Goal: Find contact information: Find contact information

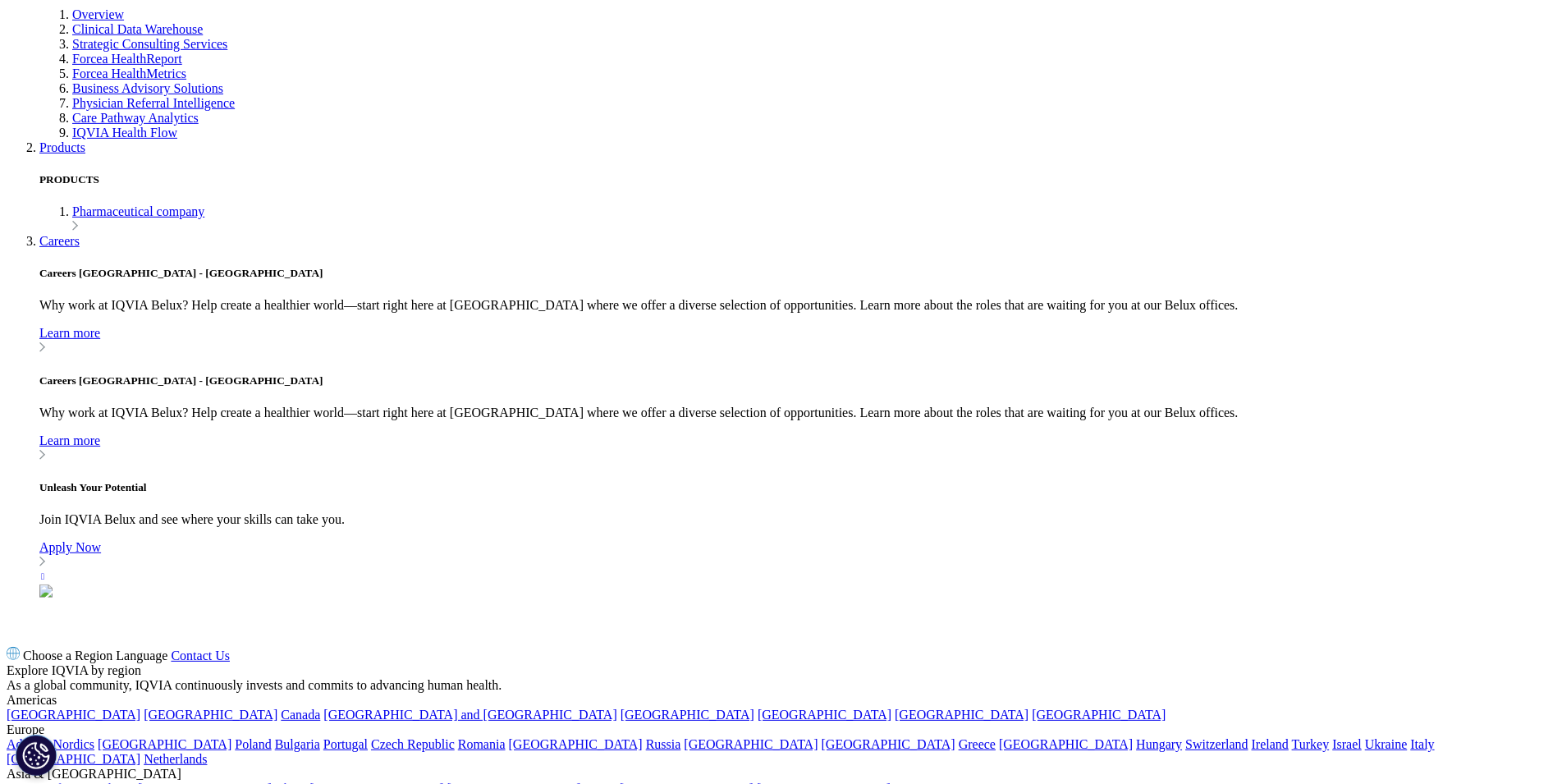
scroll to position [5486, 0]
